Goal: Check status: Check status

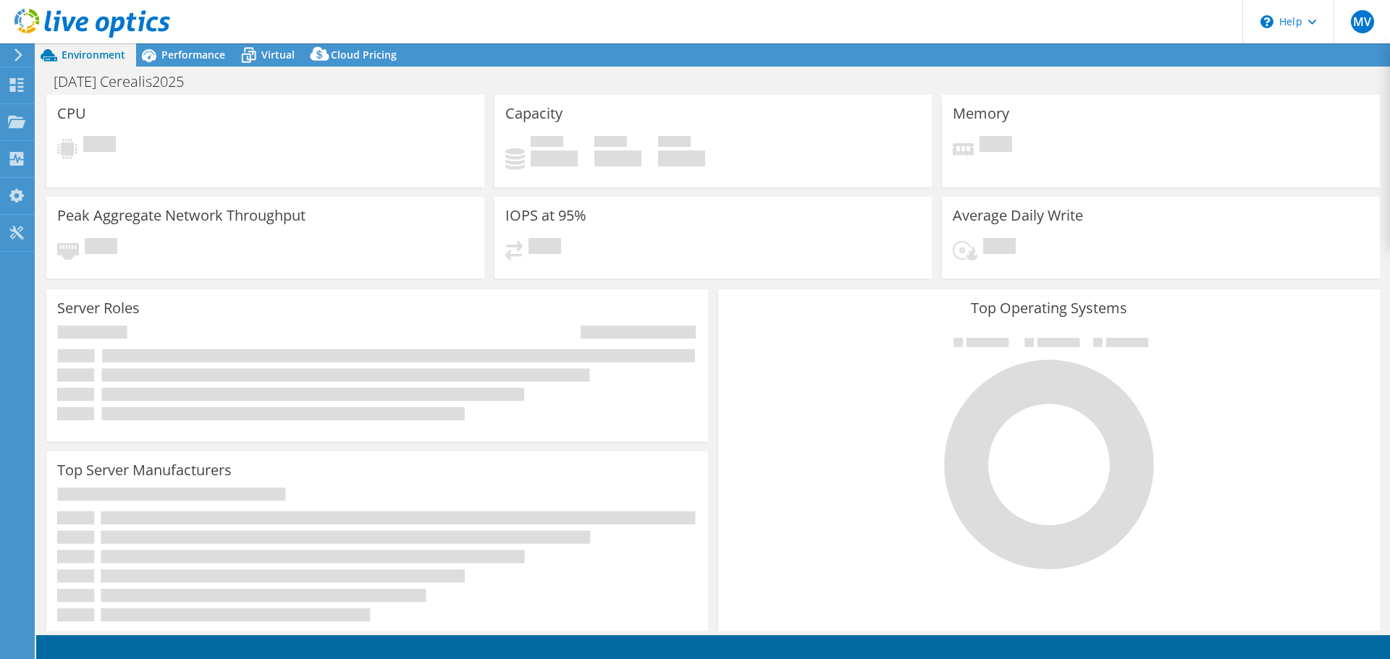
select select "USD"
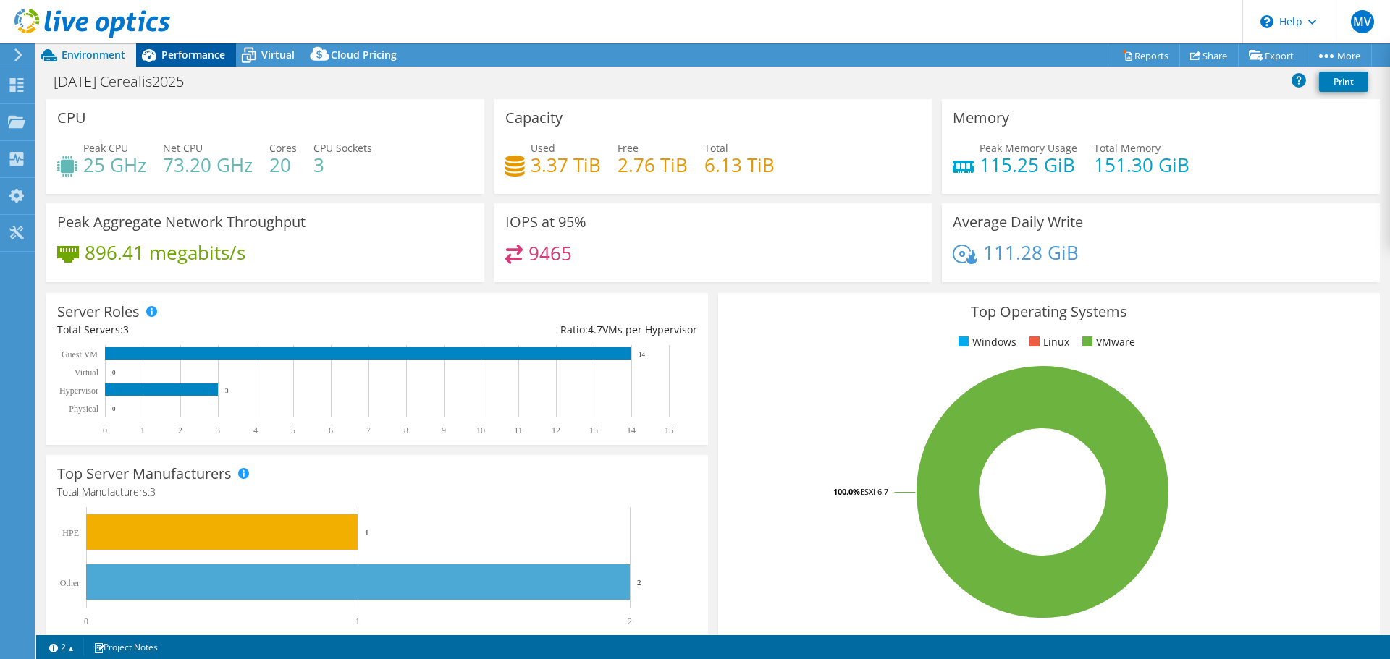
click at [159, 55] on icon at bounding box center [148, 55] width 25 height 25
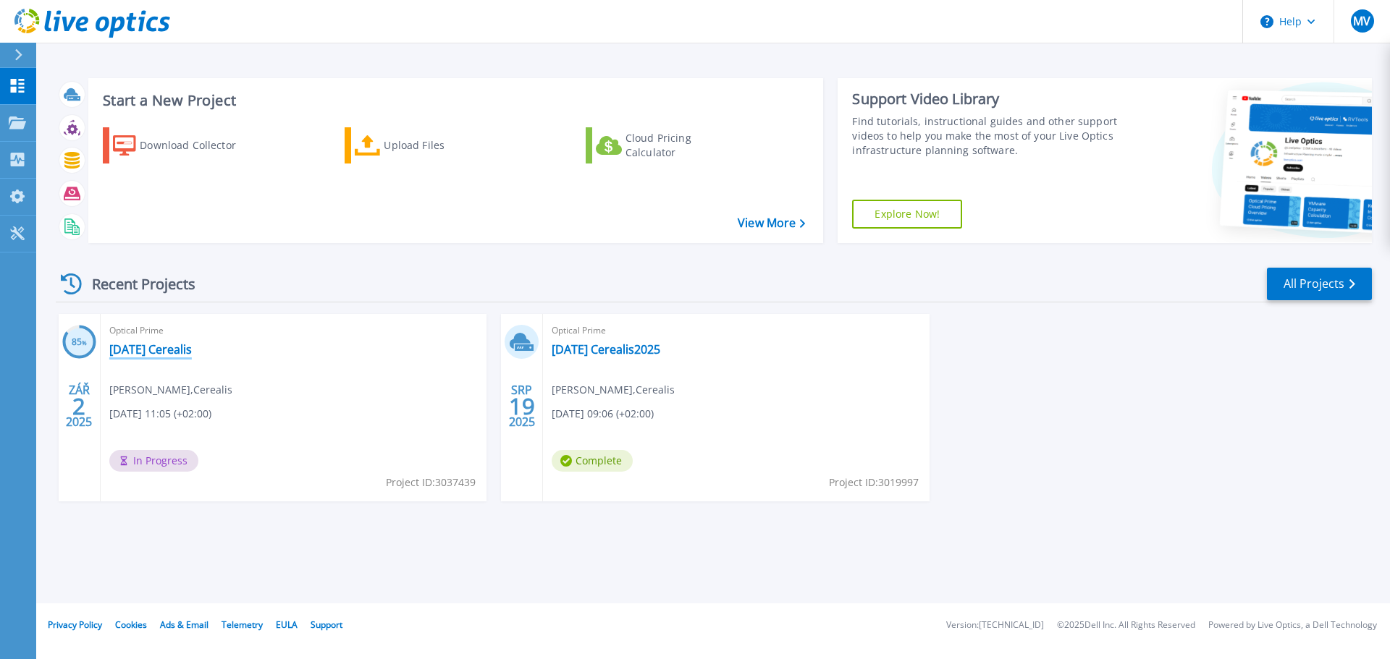
click at [134, 346] on link "[DATE] Cerealis" at bounding box center [150, 349] width 83 height 14
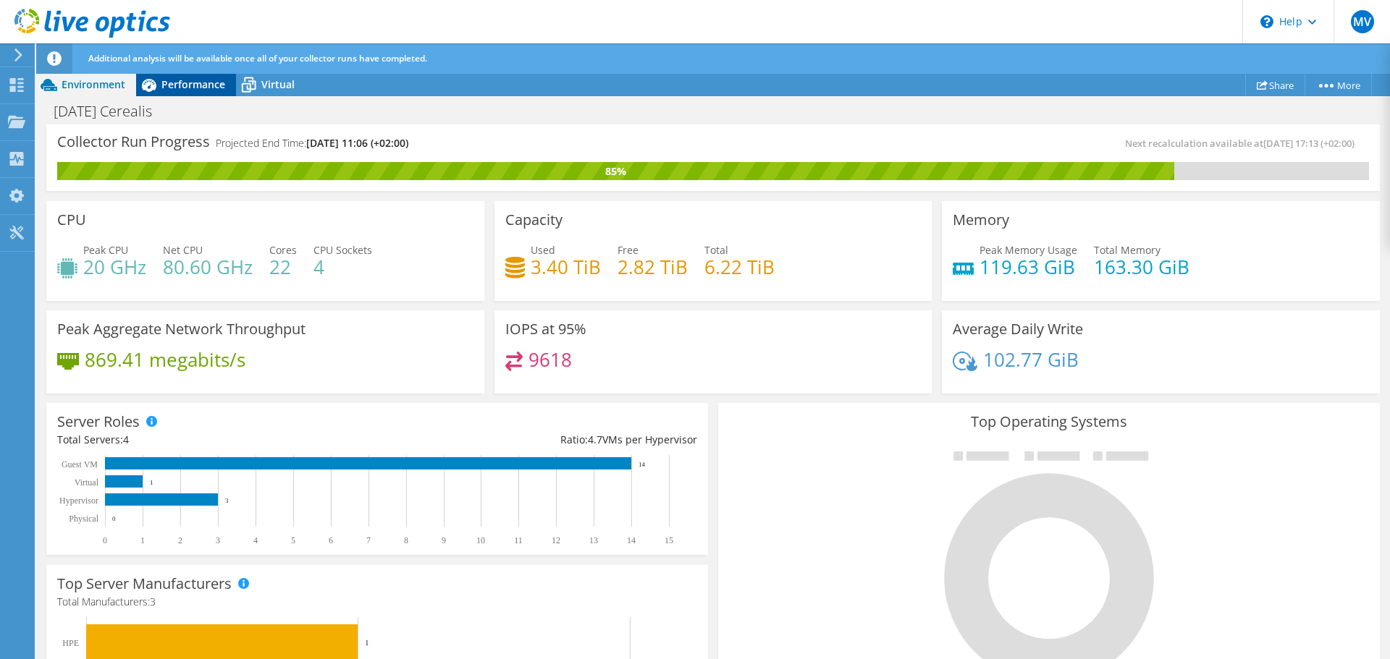
click at [174, 81] on span "Performance" at bounding box center [193, 84] width 64 height 14
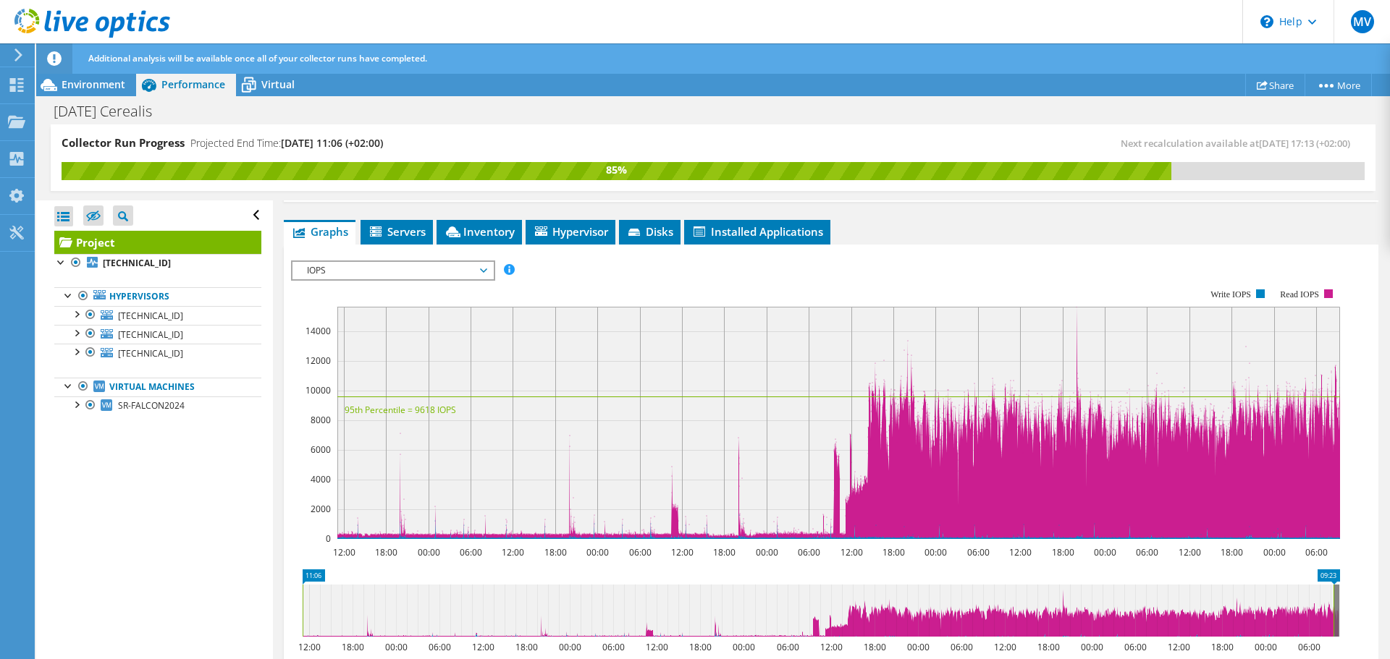
scroll to position [287, 0]
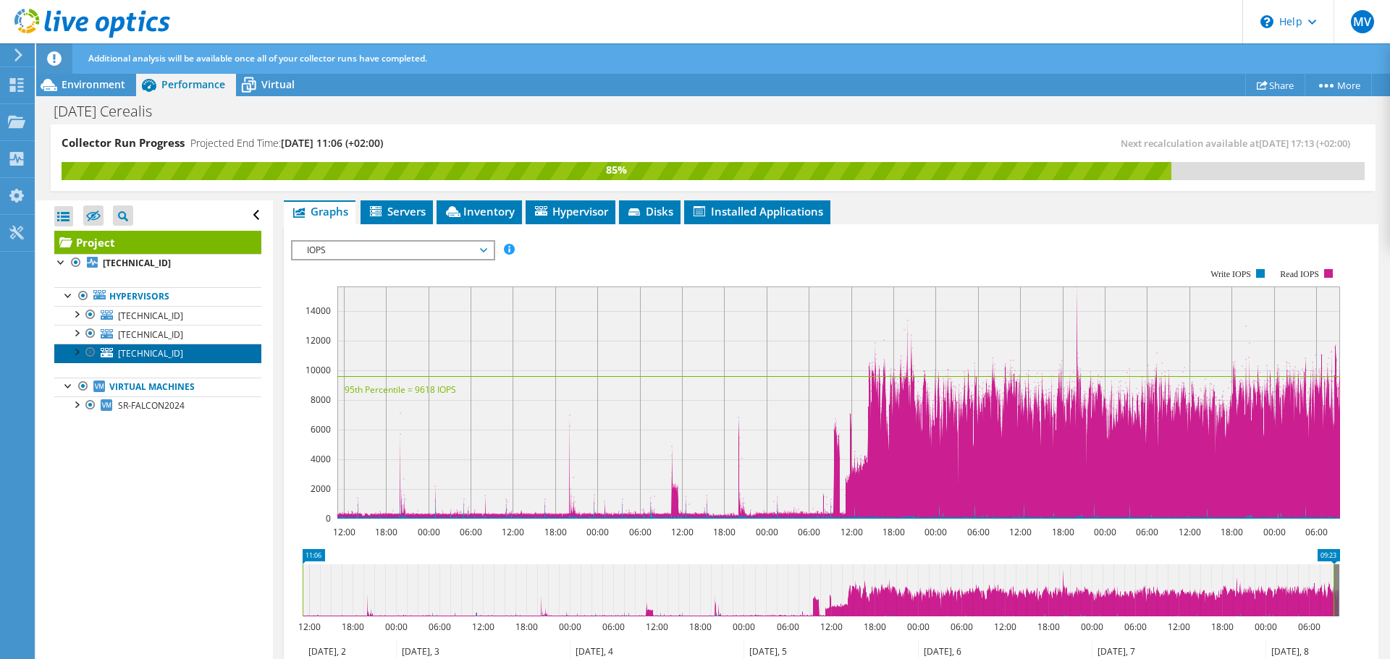
click at [119, 352] on span "[TECHNICAL_ID]" at bounding box center [150, 353] width 65 height 12
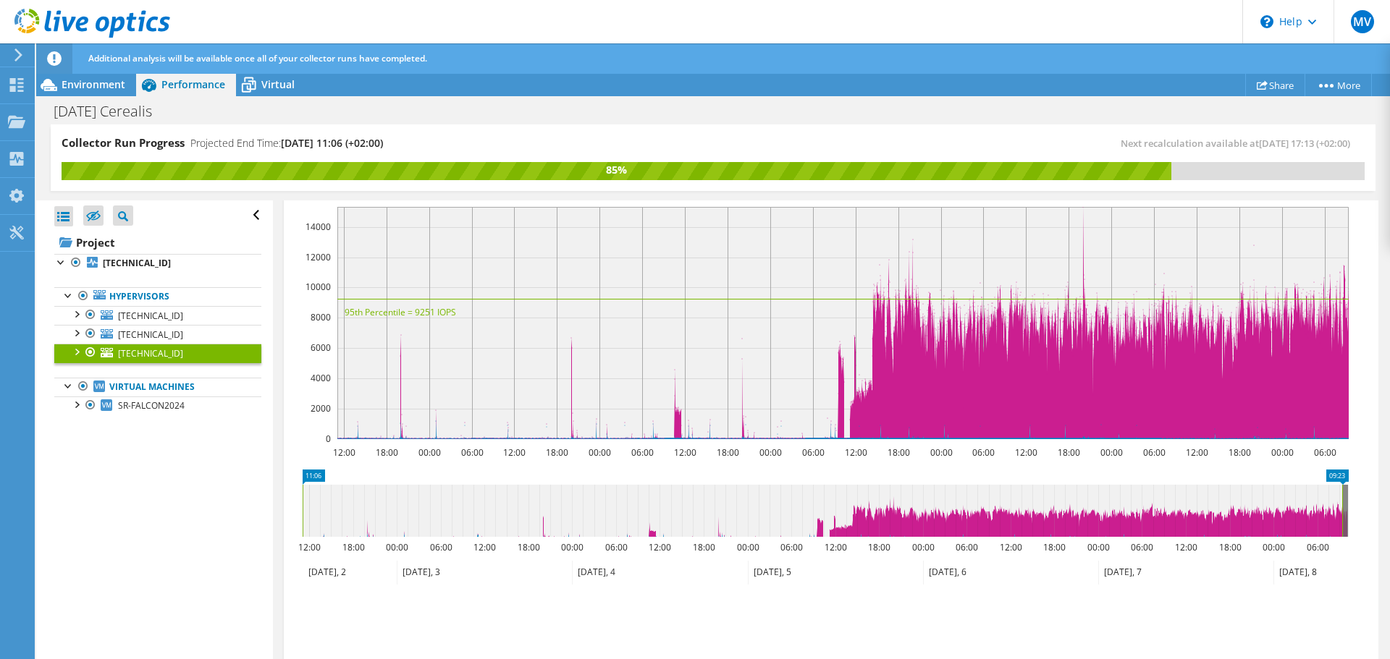
scroll to position [237, 0]
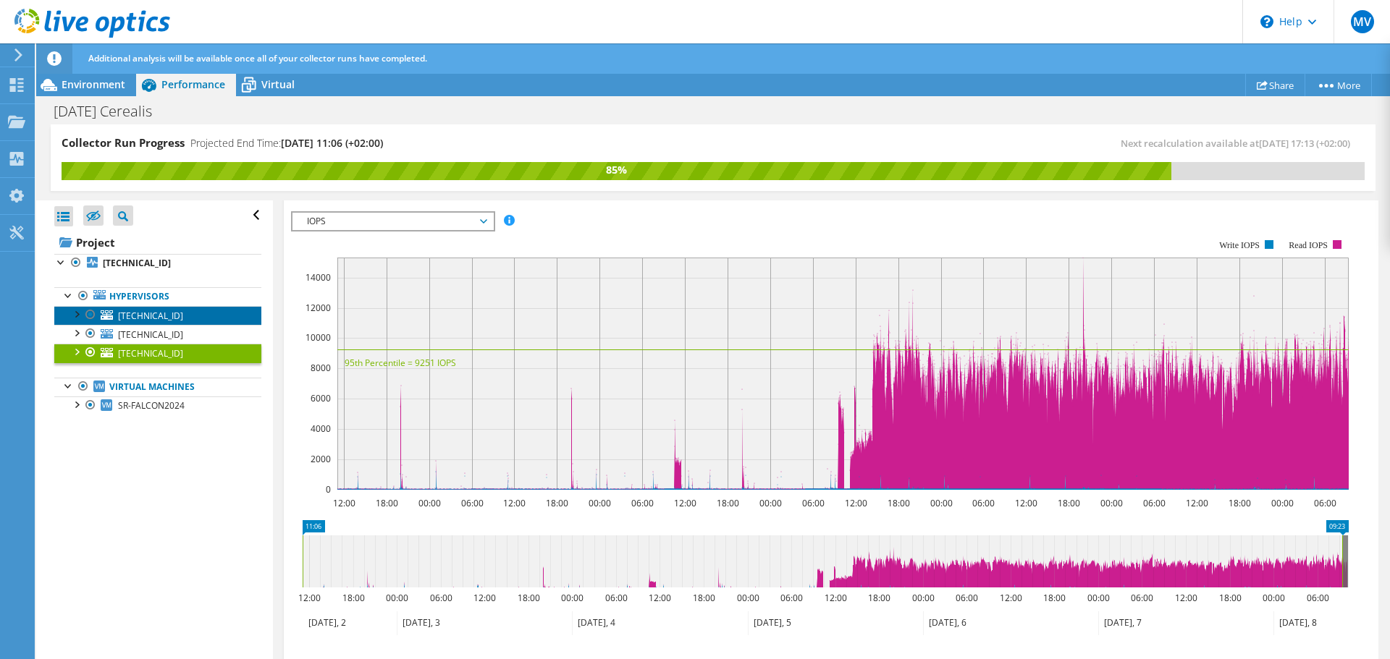
click at [125, 316] on span "[TECHNICAL_ID]" at bounding box center [150, 316] width 65 height 12
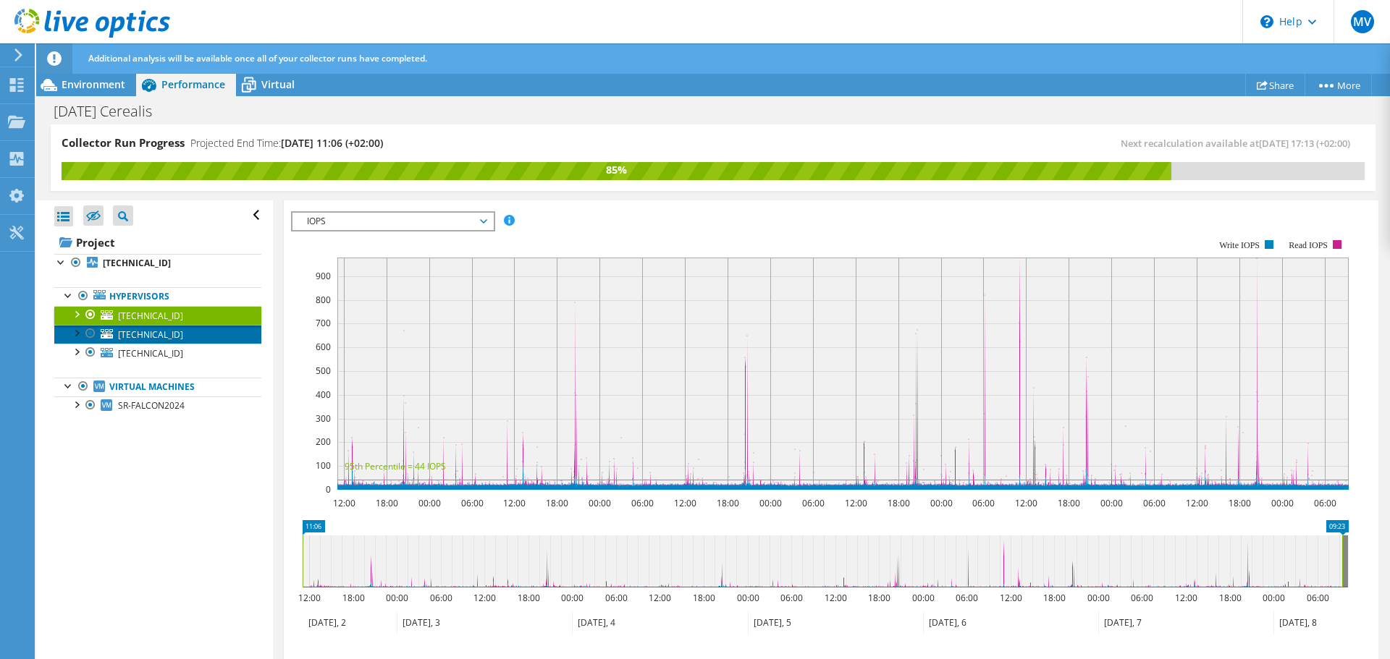
click at [130, 330] on span "[TECHNICAL_ID]" at bounding box center [150, 335] width 65 height 12
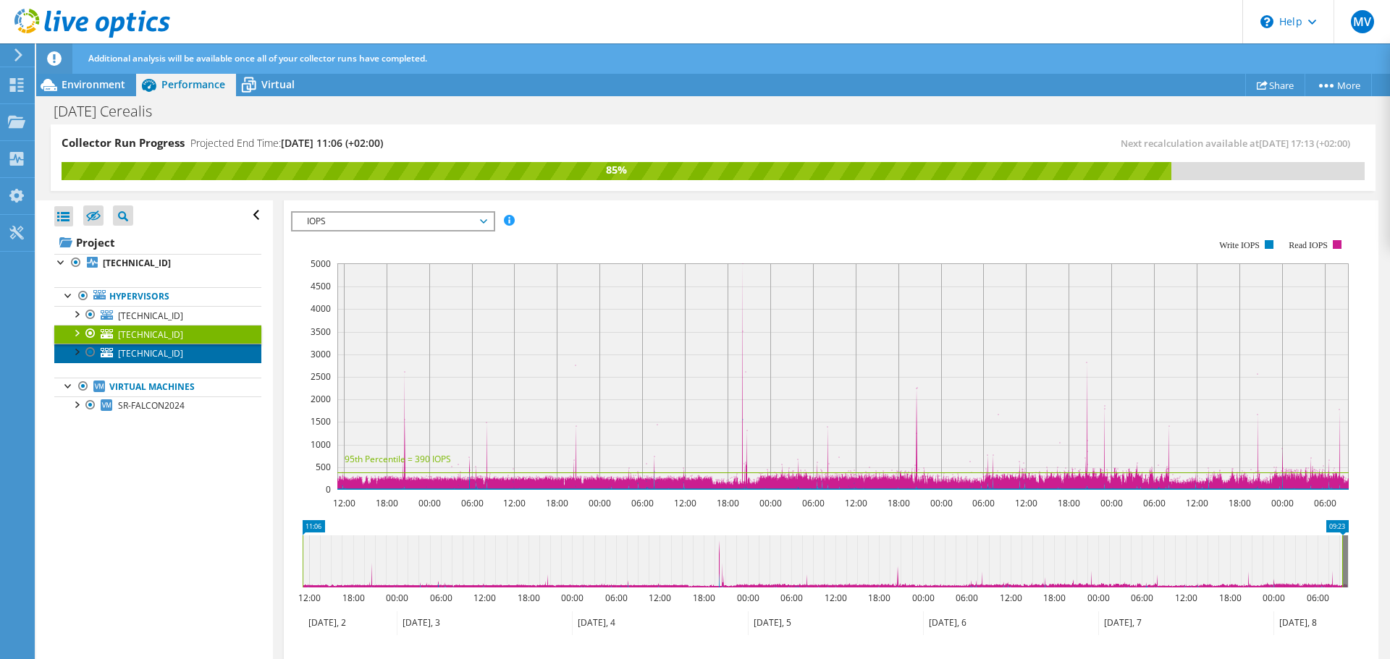
click at [134, 353] on span "[TECHNICAL_ID]" at bounding box center [150, 353] width 65 height 12
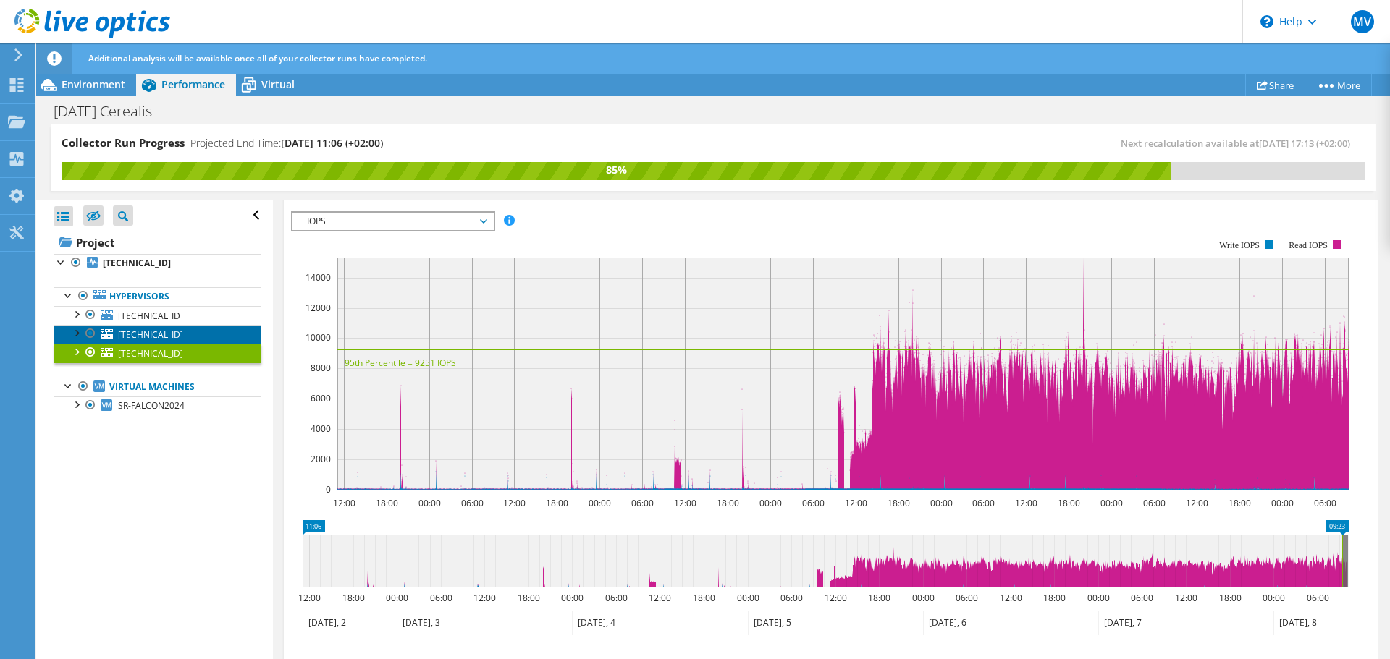
click at [140, 335] on span "[TECHNICAL_ID]" at bounding box center [150, 335] width 65 height 12
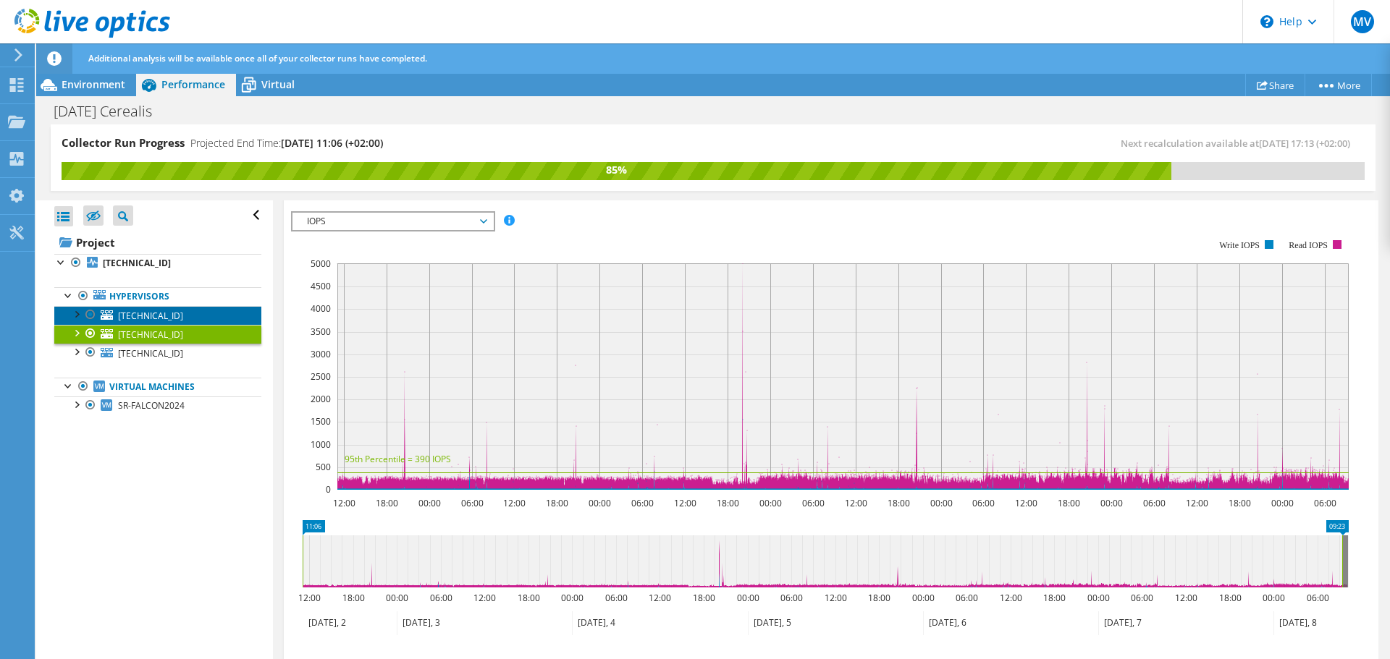
click at [148, 313] on span "[TECHNICAL_ID]" at bounding box center [150, 316] width 65 height 12
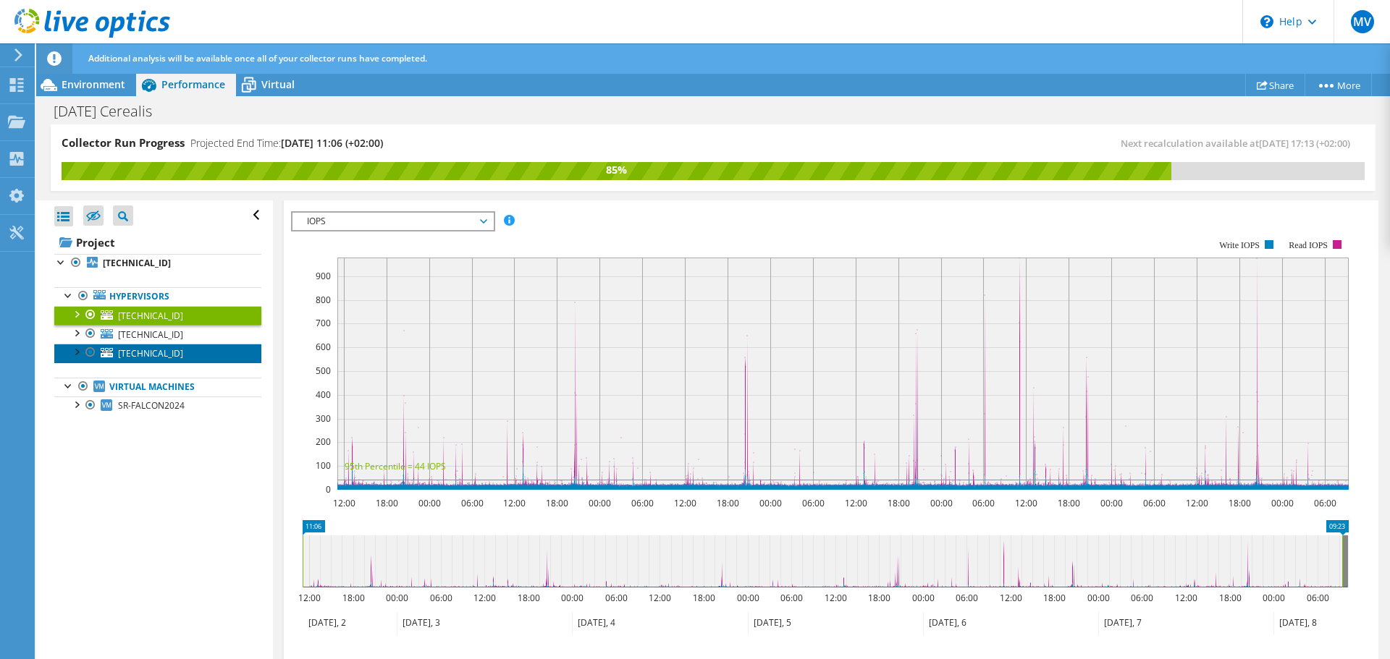
click at [142, 355] on span "[TECHNICAL_ID]" at bounding box center [150, 353] width 65 height 12
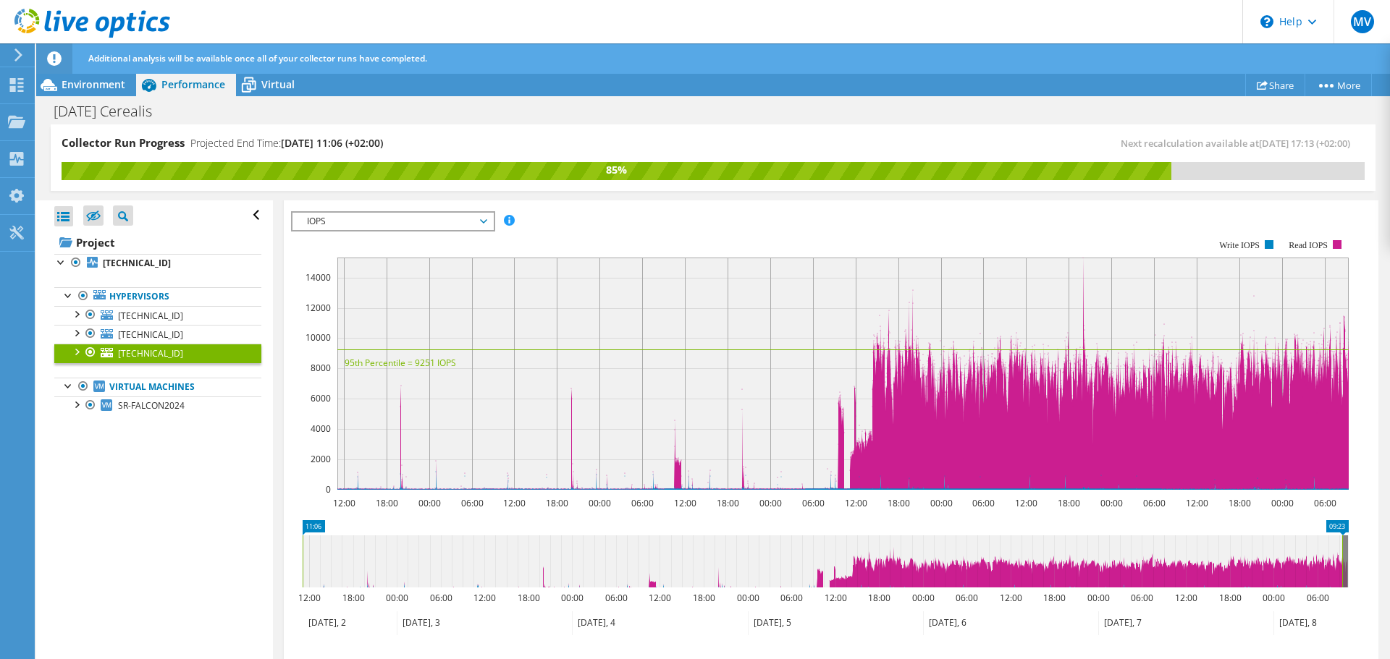
click at [143, 492] on div "Open All Close All Hide Excluded Nodes Project Tree Filter" at bounding box center [154, 431] width 236 height 460
